Goal: Task Accomplishment & Management: Manage account settings

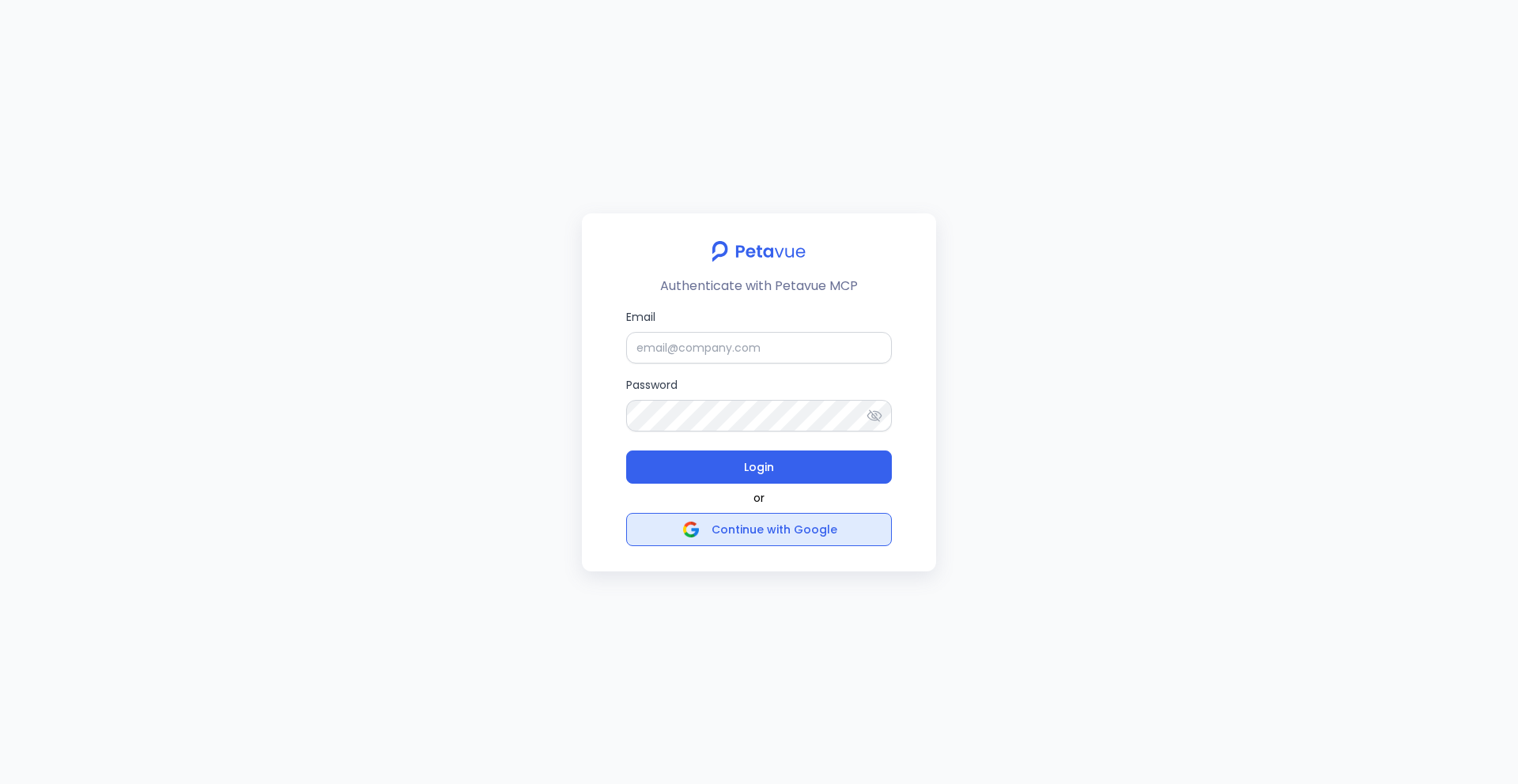
click at [767, 535] on span "Continue with Google" at bounding box center [774, 529] width 126 height 16
click at [842, 543] on button "Continue with Google" at bounding box center [759, 530] width 266 height 33
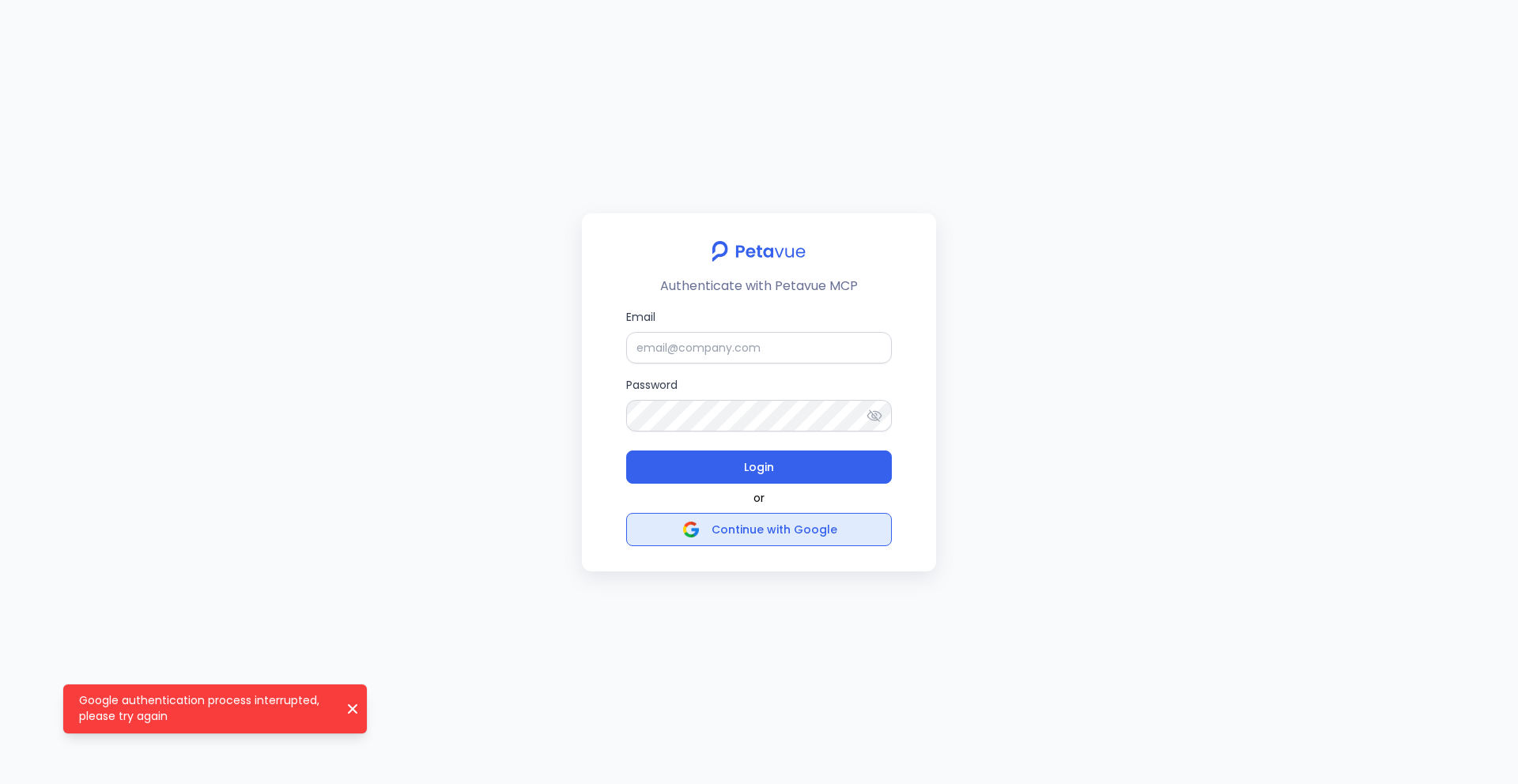
click at [802, 527] on span "Continue with Google" at bounding box center [774, 529] width 126 height 16
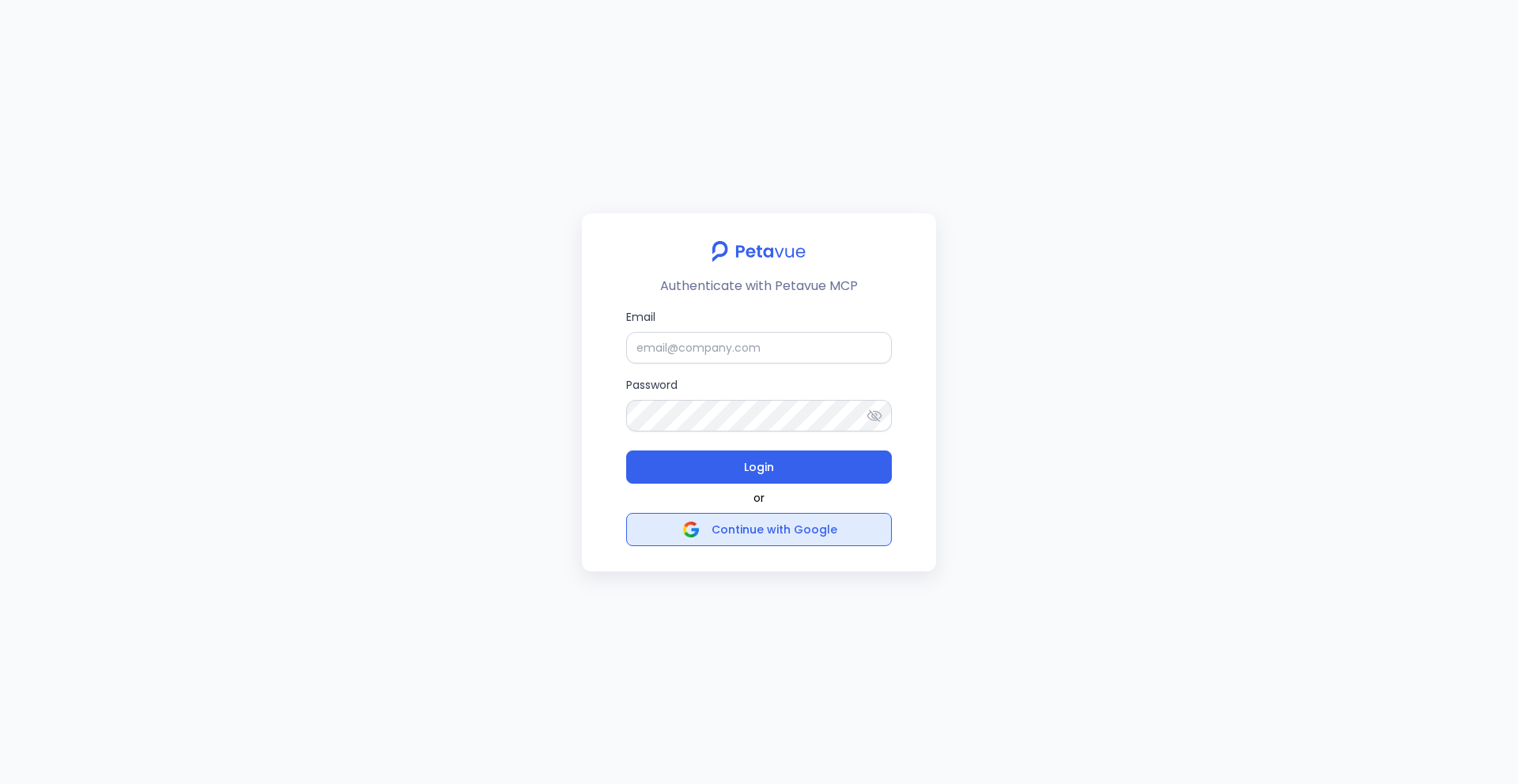
click at [848, 523] on button "Continue with Google" at bounding box center [759, 530] width 266 height 33
click at [766, 532] on span "Continue with Google" at bounding box center [774, 529] width 126 height 16
